Goal: Information Seeking & Learning: Learn about a topic

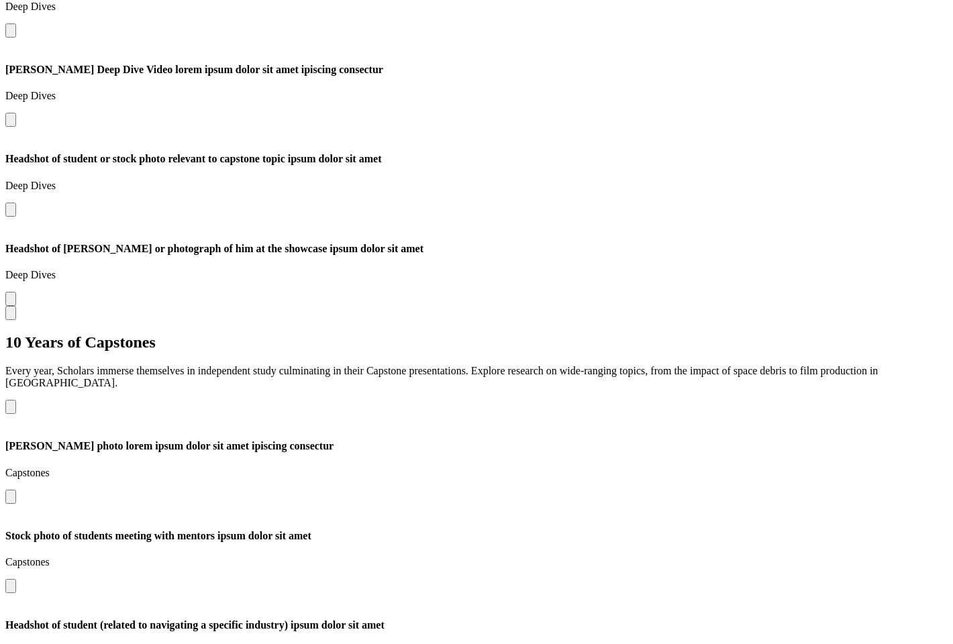
scroll to position [2198, 0]
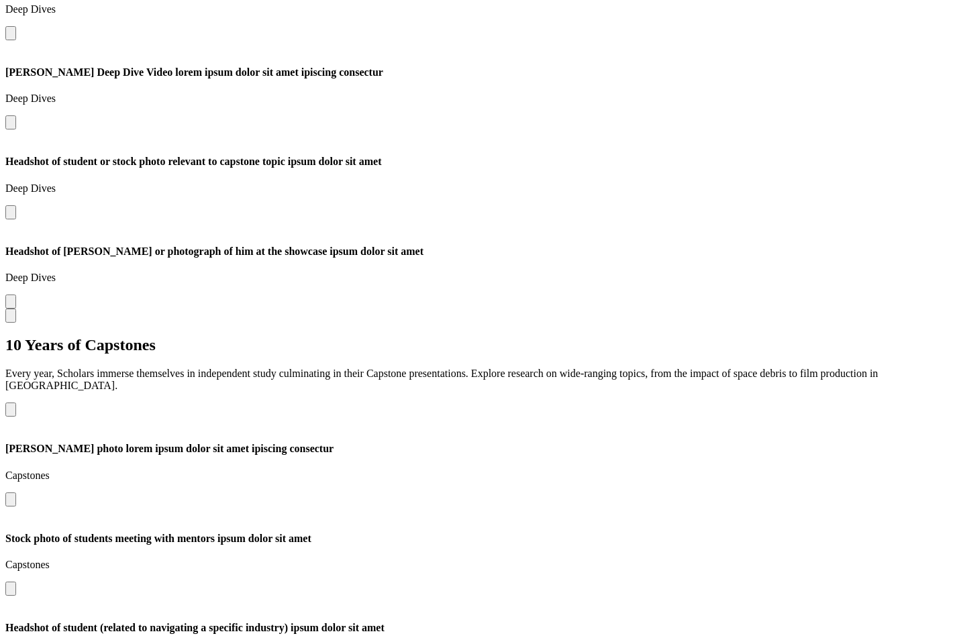
click at [16, 582] on button "Open modal for Stock photo of students meeting with mentors ipsum dolor sit amet" at bounding box center [10, 589] width 11 height 14
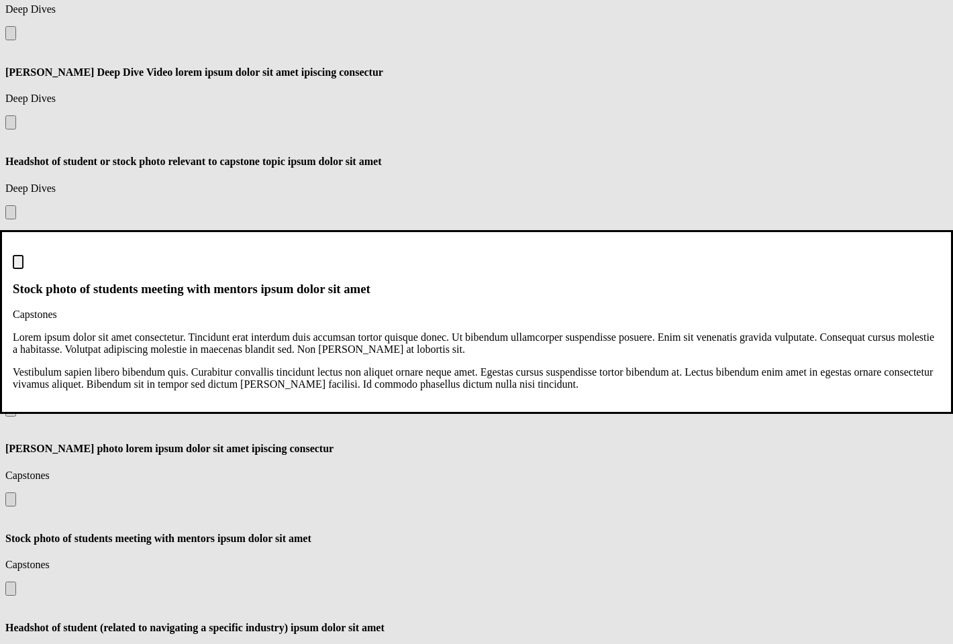
click at [18, 265] on img "Close modal dialog" at bounding box center [18, 265] width 0 height 0
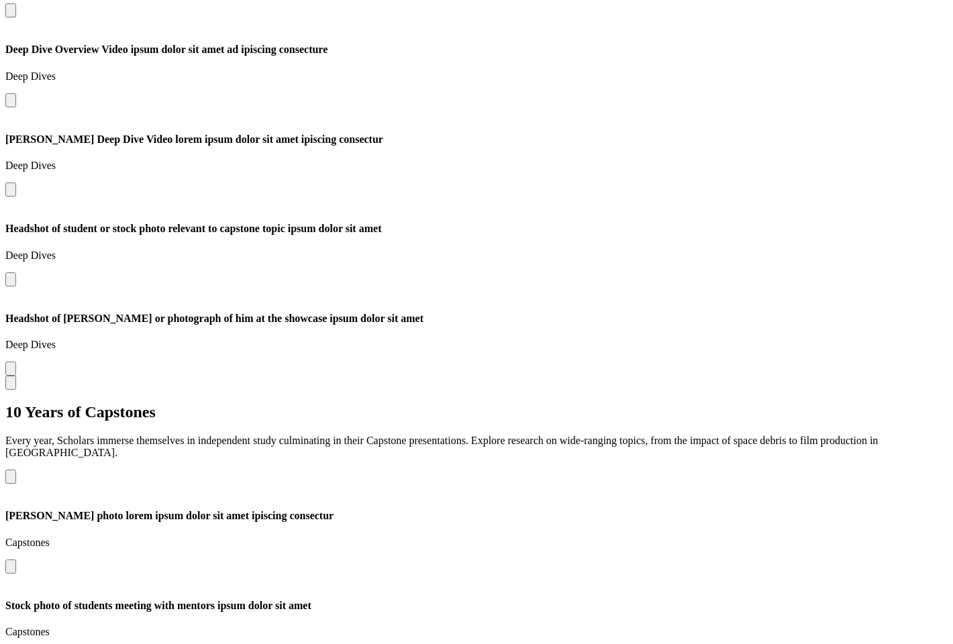
scroll to position [2131, 0]
click at [16, 559] on button "Open modal for Joan Kaufman photo lorem ipsum dolor sit amet ipiscing consectur" at bounding box center [10, 566] width 11 height 14
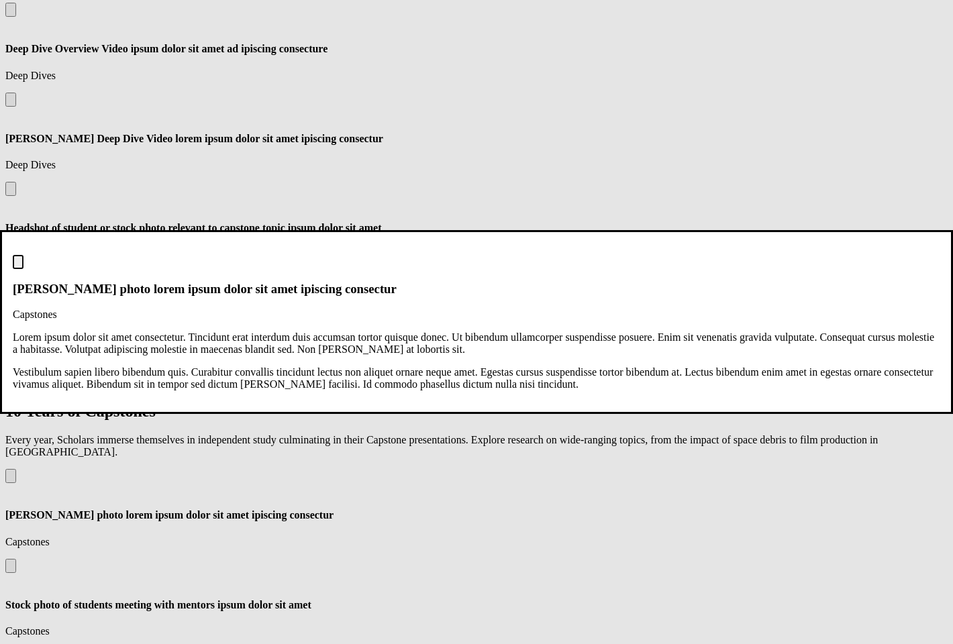
click at [18, 265] on img "Close modal dialog" at bounding box center [18, 265] width 0 height 0
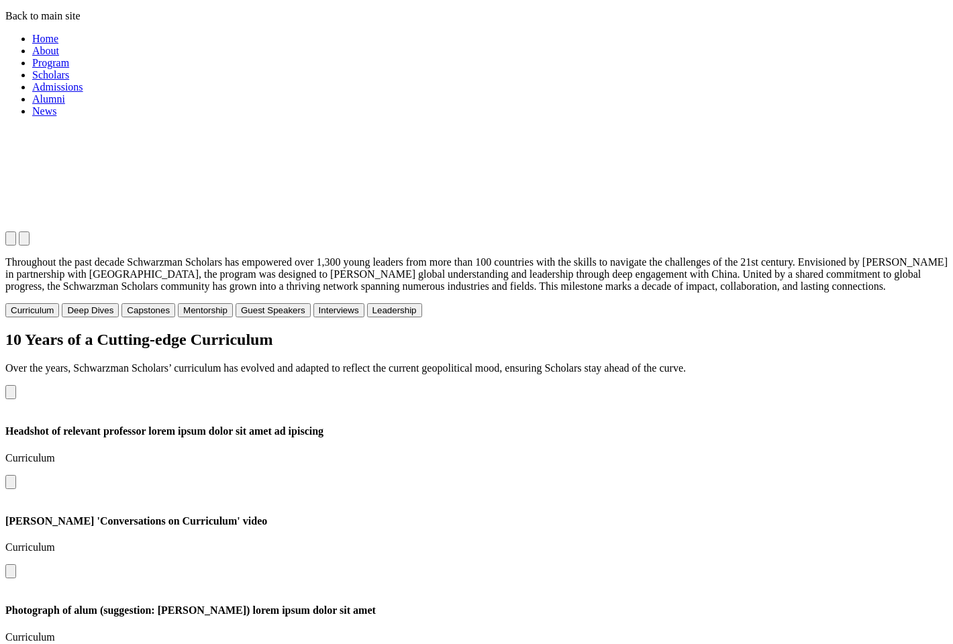
scroll to position [1116, 0]
click at [16, 563] on button "Open modal for Zheng Lu 'Conversations on Curriculum' video" at bounding box center [10, 570] width 11 height 14
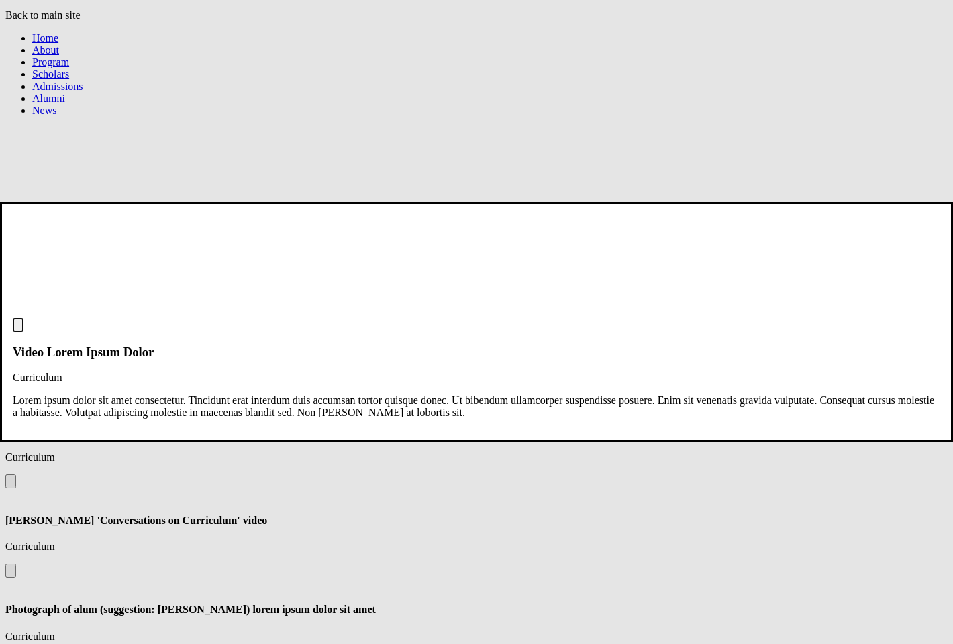
click at [884, 318] on div "Video Lorem Ipsum Dolor Curriculum" at bounding box center [476, 351] width 927 height 66
click at [18, 328] on img "Close modal dialog" at bounding box center [18, 328] width 0 height 0
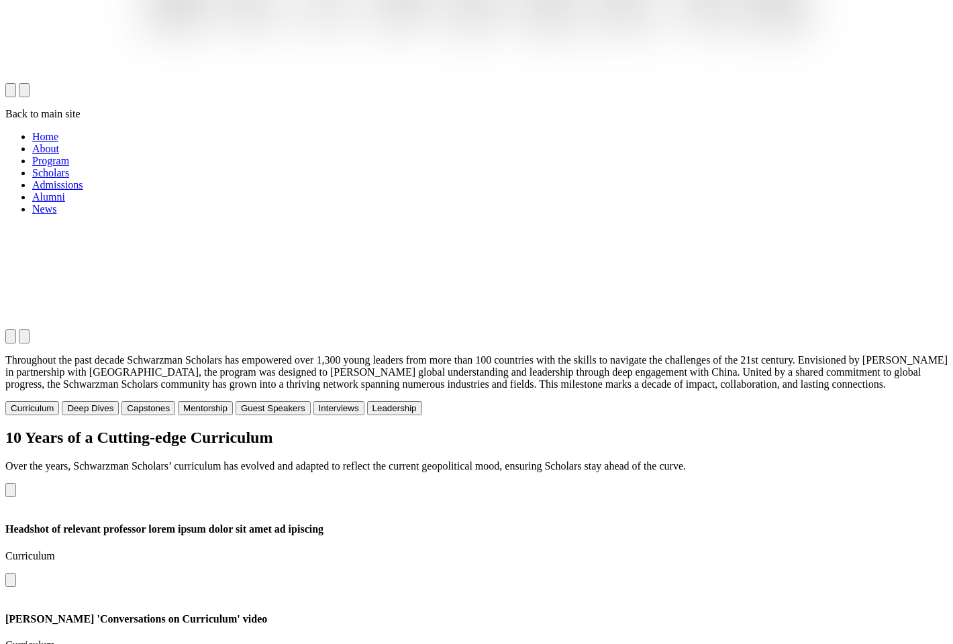
scroll to position [1011, 0]
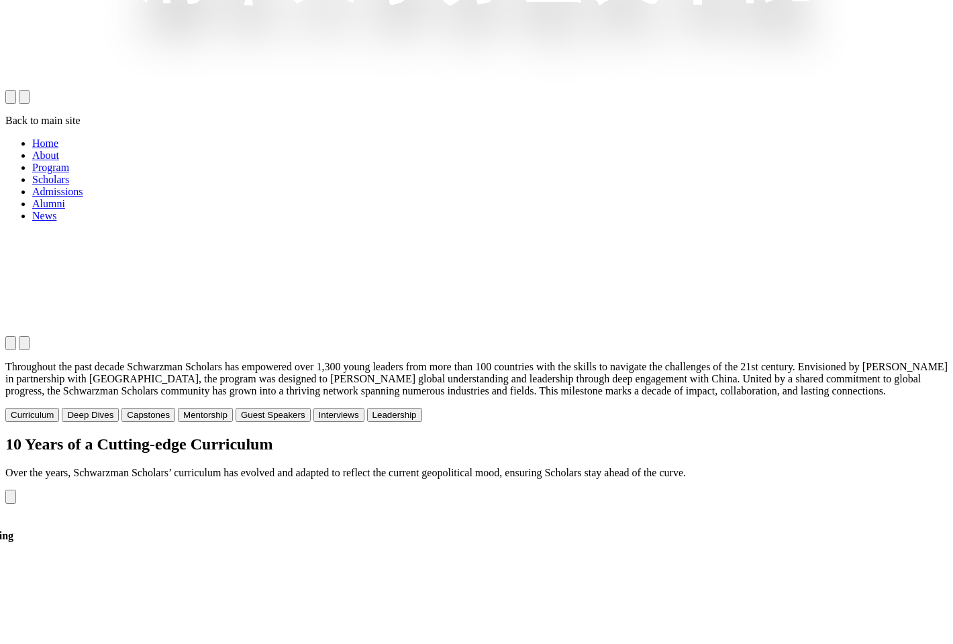
click at [11, 500] on icon "Previous slide" at bounding box center [11, 500] width 0 height 0
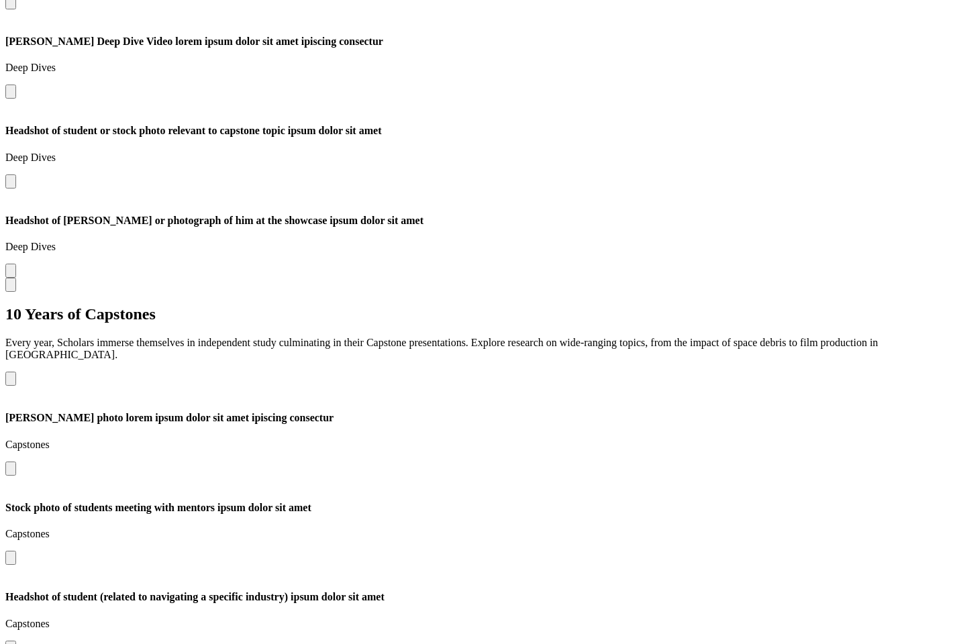
scroll to position [2256, 0]
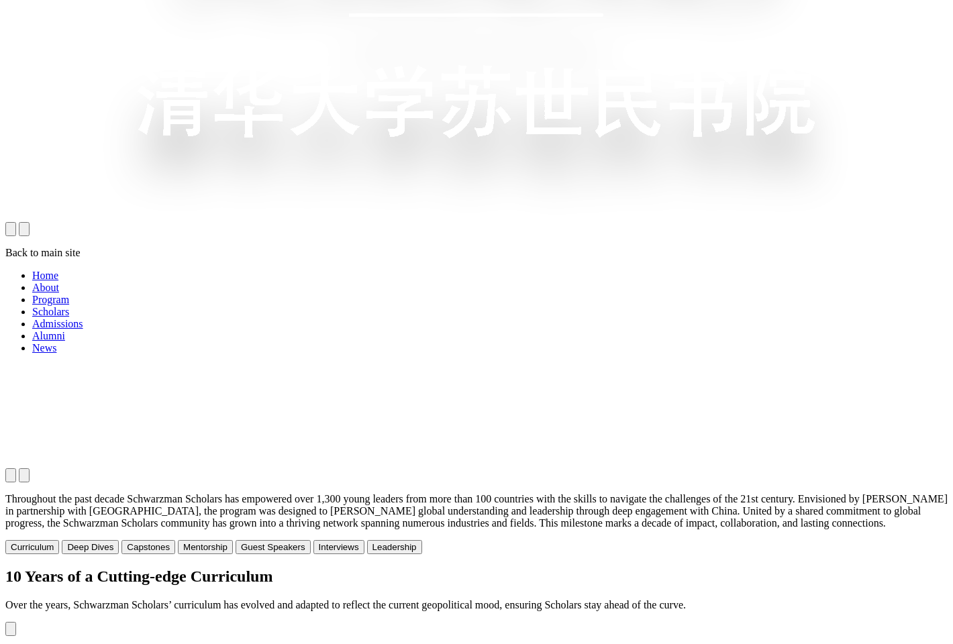
click at [119, 540] on button "Deep Dives" at bounding box center [90, 547] width 57 height 14
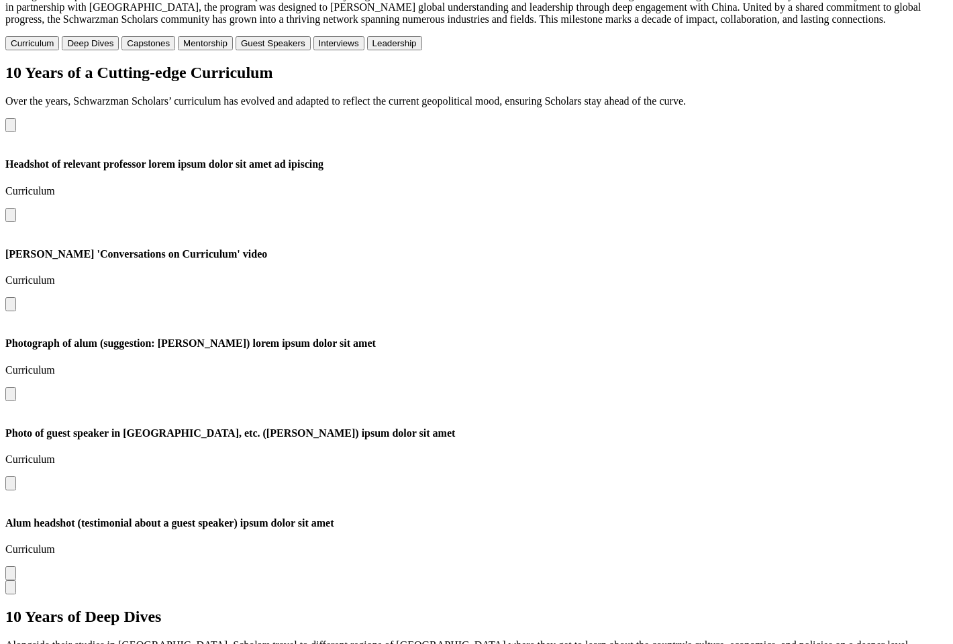
scroll to position [1393, 0]
